Goal: Task Accomplishment & Management: Manage account settings

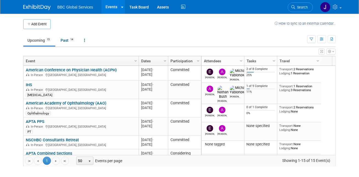
click at [30, 85] on link "IHS" at bounding box center [29, 84] width 6 height 5
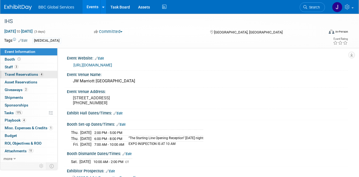
click at [13, 74] on span "Travel Reservations 4" at bounding box center [24, 74] width 39 height 4
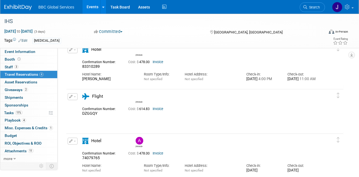
scroll to position [26, 0]
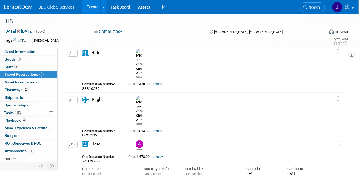
click at [157, 129] on link "Invoice" at bounding box center [157, 131] width 11 height 4
click at [18, 8] on img at bounding box center [17, 7] width 27 height 5
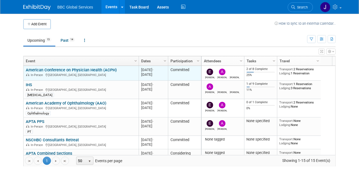
click at [45, 70] on link "American Conference on Physician Health (ACPH)" at bounding box center [71, 69] width 91 height 5
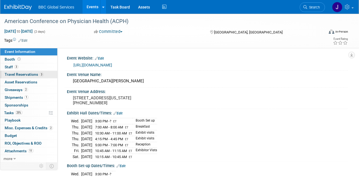
click at [14, 76] on span "Travel Reservations 3" at bounding box center [24, 74] width 39 height 4
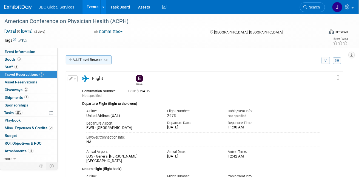
click at [77, 61] on link "Add Travel Reservation" at bounding box center [89, 59] width 46 height 9
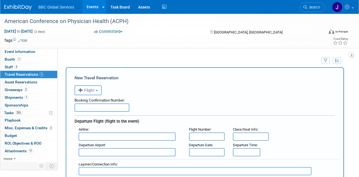
click at [98, 89] on button "Flight" at bounding box center [87, 90] width 27 height 10
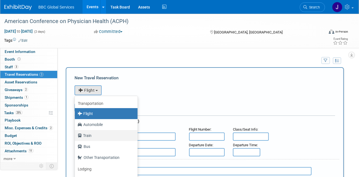
click at [85, 132] on label "Train" at bounding box center [104, 135] width 54 height 9
click at [76, 133] on input "Train" at bounding box center [74, 135] width 4 height 4
select select "2"
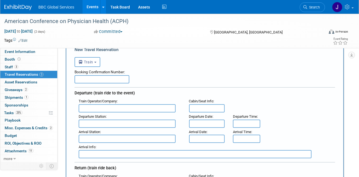
scroll to position [33, 0]
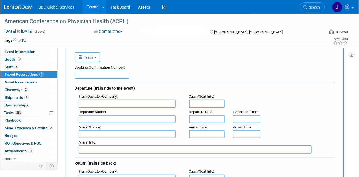
click at [95, 104] on input "text" at bounding box center [127, 103] width 97 height 8
type input "Amtrak"
click at [105, 117] on input "text" at bounding box center [127, 119] width 97 height 8
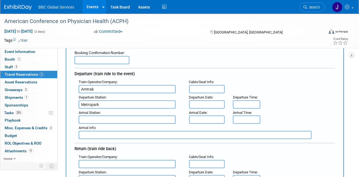
scroll to position [48, 0]
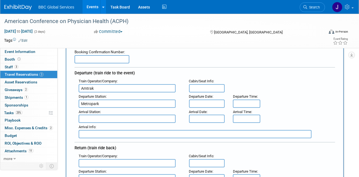
type input "Metropark"
click at [99, 118] on input "text" at bounding box center [127, 118] width 97 height 8
type input "Boston - Back Bay"
click at [196, 104] on input "text" at bounding box center [207, 103] width 36 height 8
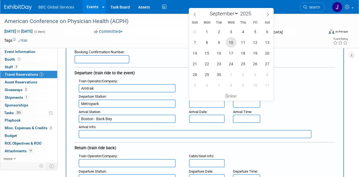
click at [232, 43] on span "10" at bounding box center [231, 42] width 11 height 11
type input "Sep 10, 2025"
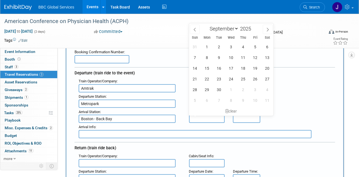
click at [203, 117] on input "text" at bounding box center [207, 118] width 36 height 8
click at [232, 58] on span "10" at bounding box center [231, 57] width 11 height 11
type input "Sep 10, 2025"
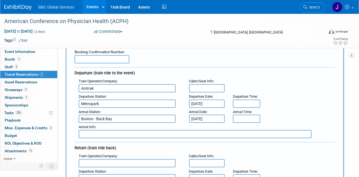
type input "8:00 AM"
click at [239, 102] on input "8:00 AM" at bounding box center [246, 103] width 27 height 8
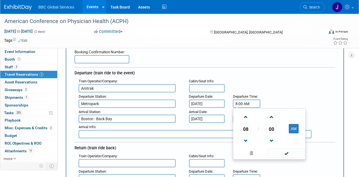
click at [258, 88] on div "Train Operator/Company : Amtrak Flight Number : Cabin/Seat Info :" at bounding box center [206, 84] width 264 height 15
drag, startPoint x: 249, startPoint y: 103, endPoint x: 230, endPoint y: 103, distance: 19.7
click at [230, 103] on div "Departure Time : 8:00 AM 08 : 00 AM 12 01 02 03 04 05 06 07 08 09 10 11 00 05 1…" at bounding box center [246, 99] width 34 height 15
click at [265, 83] on div "Train Operator/Company : Amtrak Flight Number : Cabin/Seat Info :" at bounding box center [206, 84] width 264 height 15
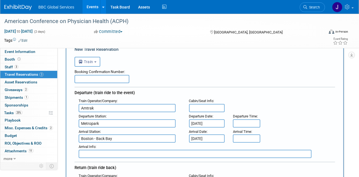
scroll to position [23, 0]
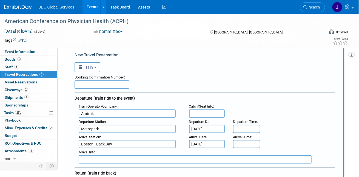
click at [93, 84] on input "text" at bounding box center [101, 84] width 55 height 8
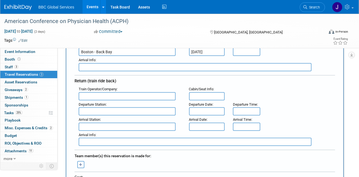
scroll to position [118, 0]
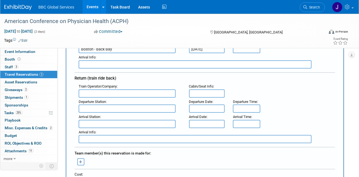
type input "WALK ON"
click at [90, 93] on input "text" at bounding box center [127, 93] width 97 height 8
type input "AMTRAK"
click at [100, 104] on input "text" at bounding box center [127, 108] width 97 height 8
type input "BOSTON - BACK BAY"
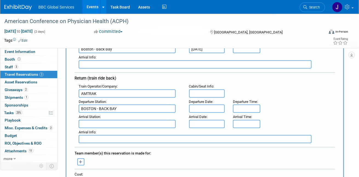
click at [191, 107] on input "text" at bounding box center [207, 108] width 36 height 8
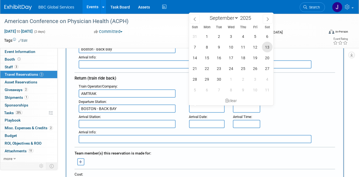
click at [268, 48] on span "13" at bounding box center [267, 47] width 11 height 11
type input "Sep 13, 2025"
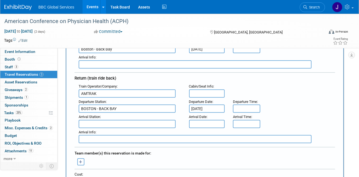
click at [200, 121] on input "text" at bounding box center [207, 124] width 36 height 8
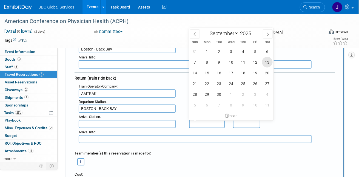
click at [269, 61] on span "13" at bounding box center [267, 62] width 11 height 11
type input "Sep 13, 2025"
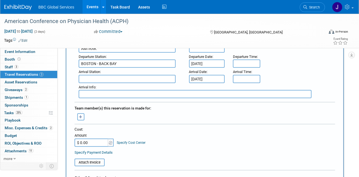
scroll to position [148, 0]
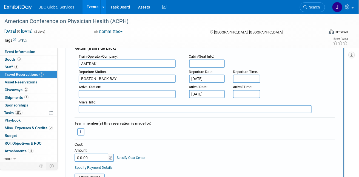
click at [110, 93] on input "text" at bounding box center [127, 94] width 97 height 8
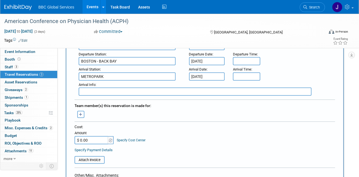
scroll to position [168, 0]
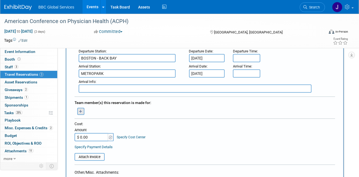
type input "METROPARK"
click at [81, 111] on icon "button" at bounding box center [81, 111] width 4 height 4
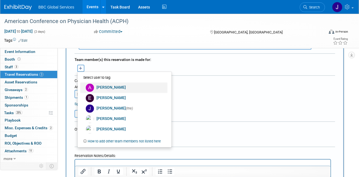
scroll to position [216, 0]
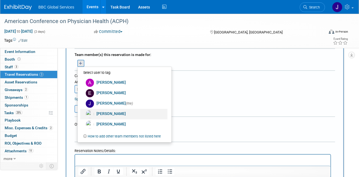
click at [105, 113] on link "Michael Yablonowitz" at bounding box center [123, 114] width 87 height 10
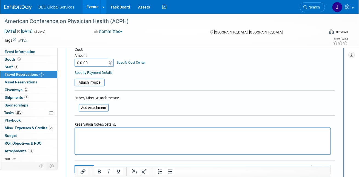
scroll to position [257, 0]
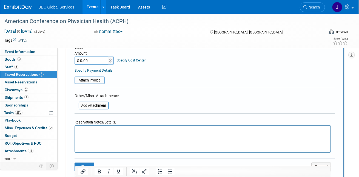
click at [99, 128] on p "Rich Text Area. Press ALT-0 for help." at bounding box center [202, 131] width 249 height 6
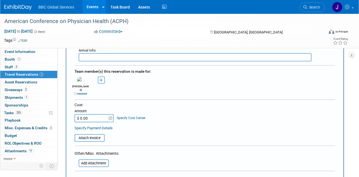
scroll to position [193, 0]
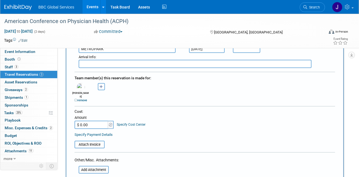
click at [77, 98] on link "remove" at bounding box center [80, 100] width 13 height 4
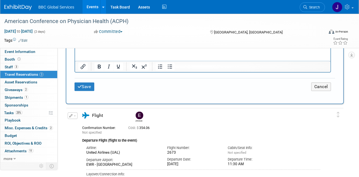
scroll to position [335, 0]
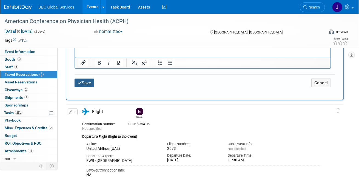
click at [86, 83] on button "Save" at bounding box center [84, 83] width 20 height 8
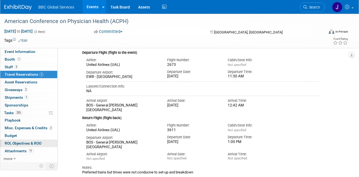
scroll to position [189, 0]
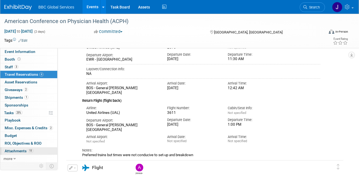
click at [6, 149] on span "Attachments 11" at bounding box center [19, 150] width 29 height 4
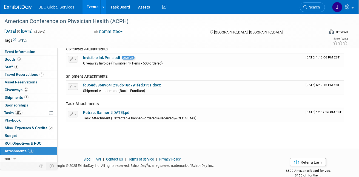
scroll to position [188, 0]
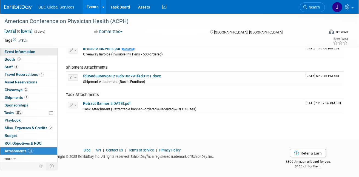
click at [30, 51] on span "Event Information" at bounding box center [20, 51] width 31 height 4
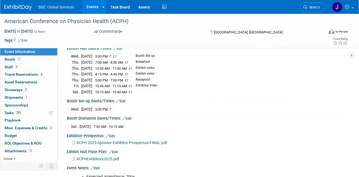
scroll to position [66, 0]
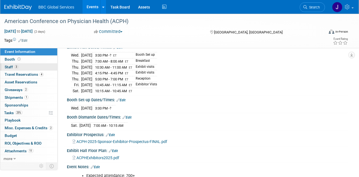
click at [10, 67] on span "Staff 3" at bounding box center [12, 67] width 14 height 4
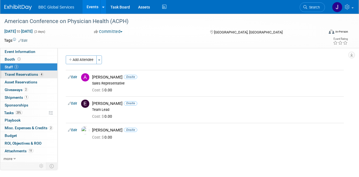
click at [30, 74] on span "Travel Reservations 4" at bounding box center [24, 74] width 39 height 4
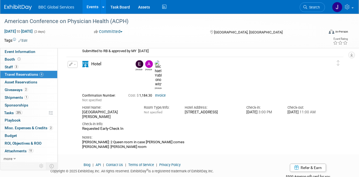
scroll to position [414, 0]
